Goal: Check status: Check status

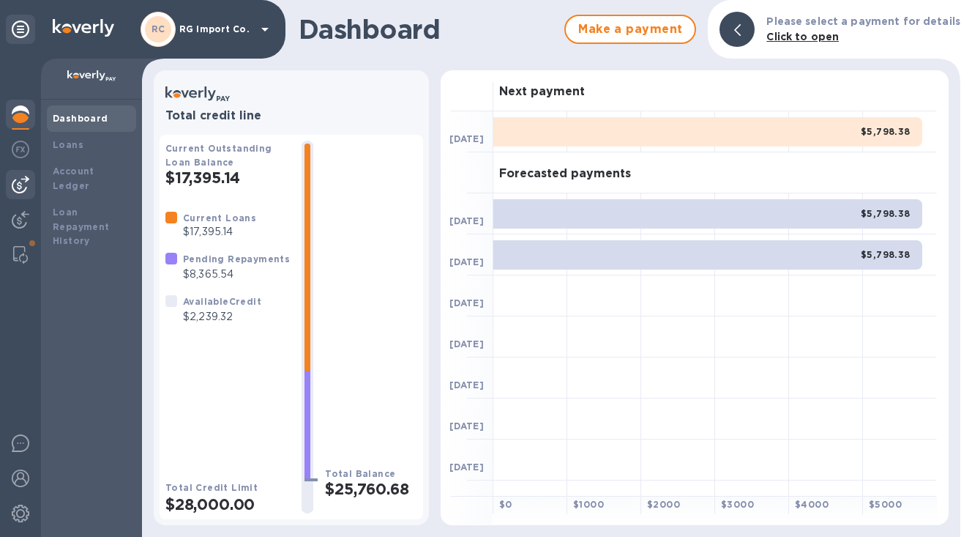
click at [26, 182] on img at bounding box center [21, 185] width 18 height 18
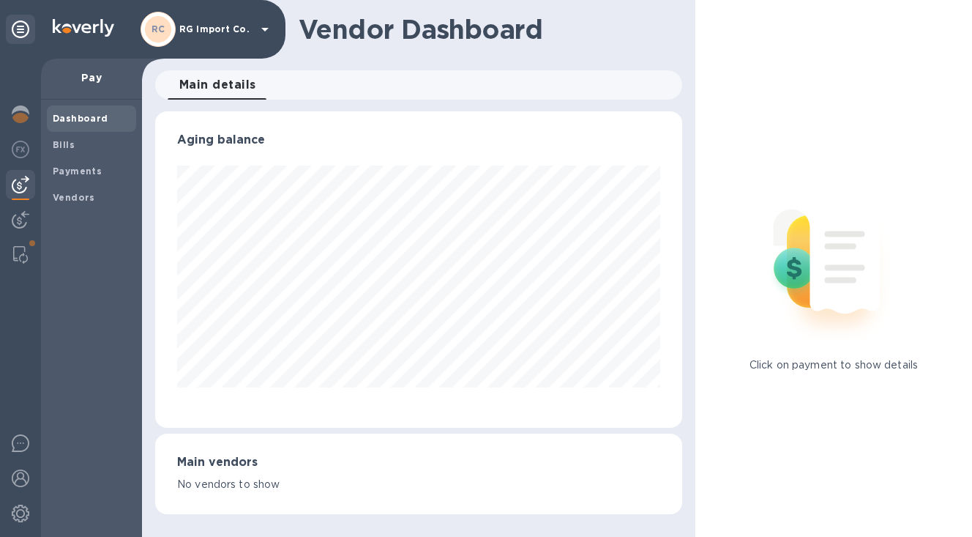
scroll to position [316, 527]
click at [80, 168] on b "Payments" at bounding box center [77, 170] width 49 height 11
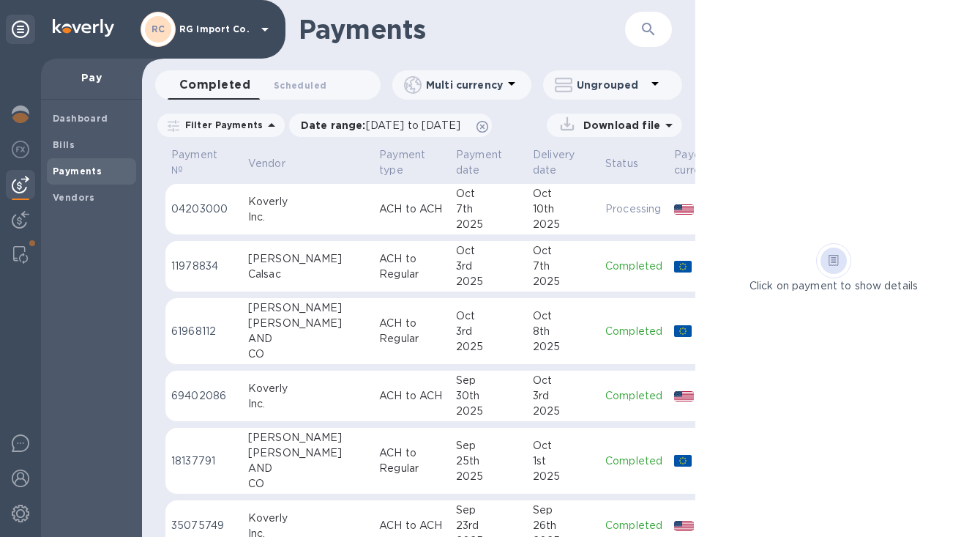
click at [228, 264] on p "11978834" at bounding box center [203, 265] width 65 height 15
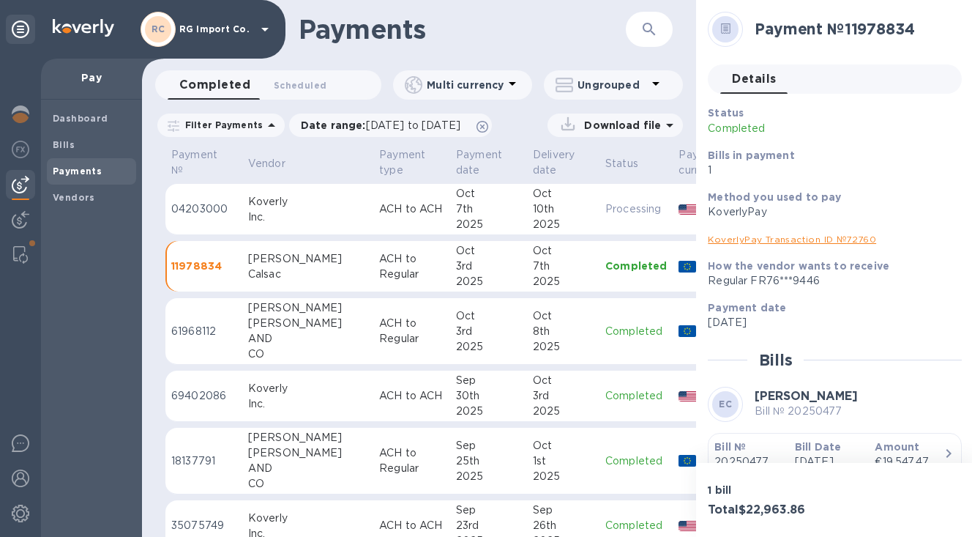
click at [379, 329] on p "ACH to Regular" at bounding box center [411, 331] width 65 height 31
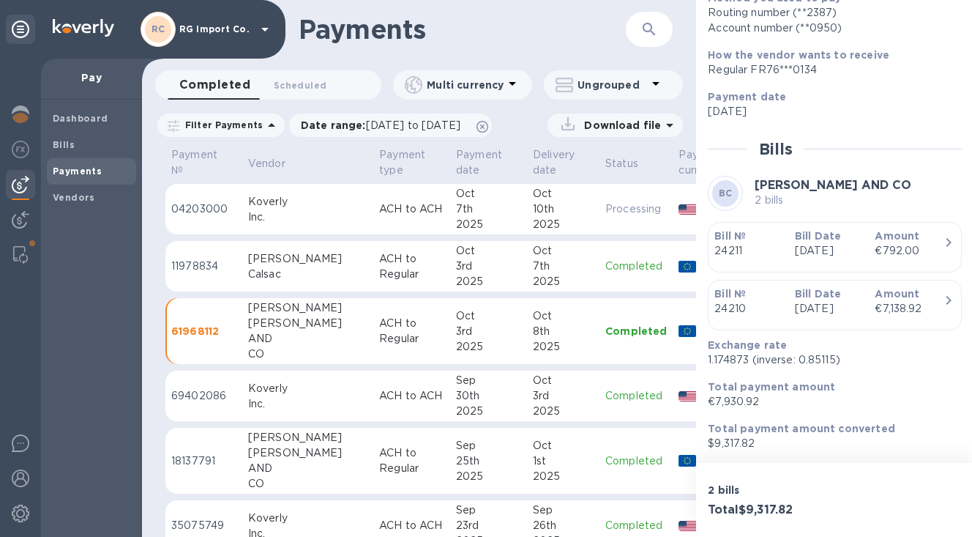
scroll to position [230, 0]
drag, startPoint x: 748, startPoint y: 361, endPoint x: 708, endPoint y: 363, distance: 40.3
click at [708, 363] on p "1.174873 (inverse: 0.85115)" at bounding box center [829, 359] width 242 height 15
copy p "1.174873"
click at [60, 143] on b "Bills" at bounding box center [64, 144] width 22 height 11
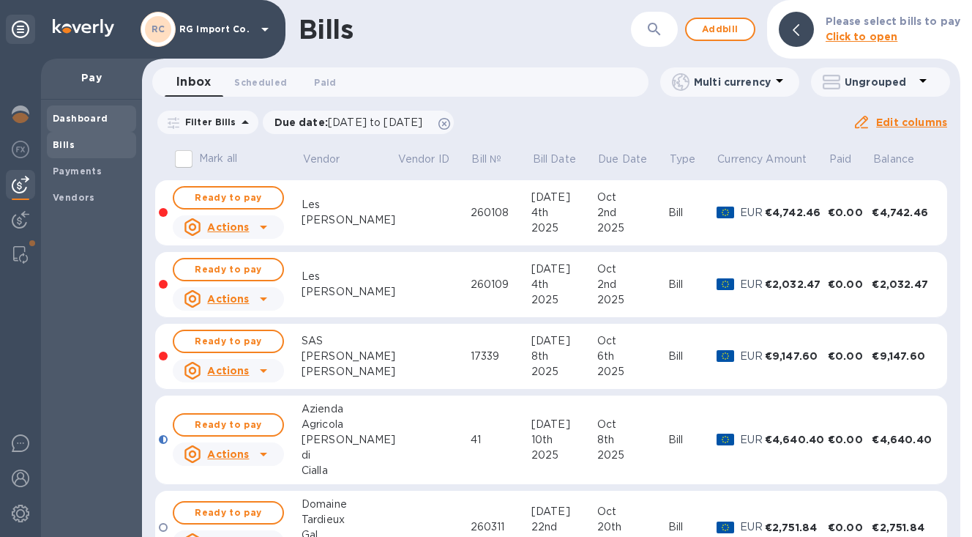
click at [78, 116] on b "Dashboard" at bounding box center [81, 118] width 56 height 11
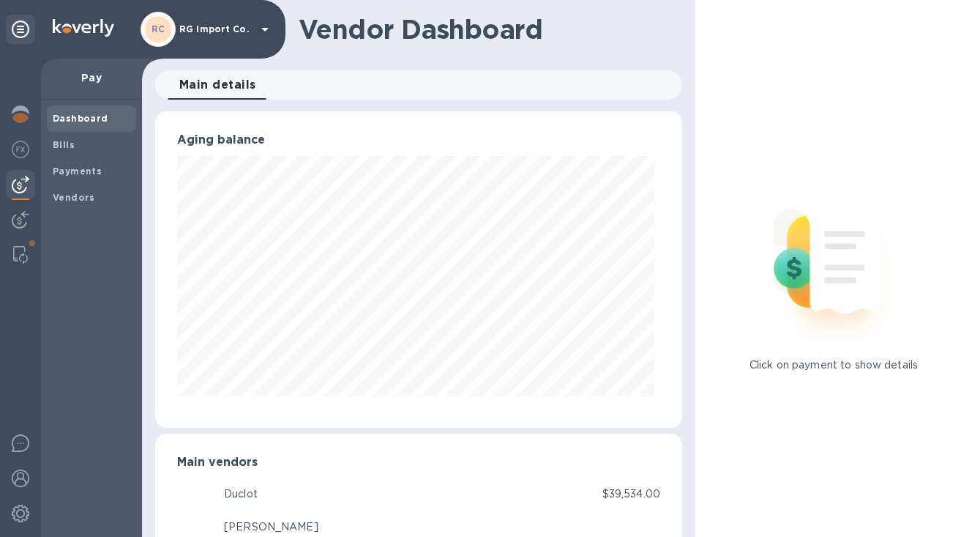
scroll to position [316, 521]
click at [76, 143] on span "Bills" at bounding box center [92, 145] width 78 height 15
